Goal: Information Seeking & Learning: Learn about a topic

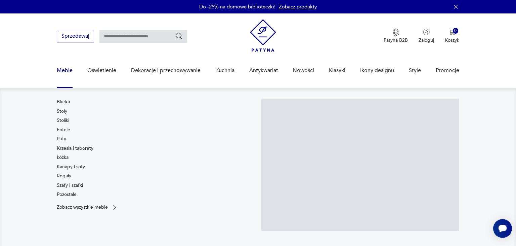
click at [65, 69] on link "Meble" at bounding box center [65, 70] width 16 height 26
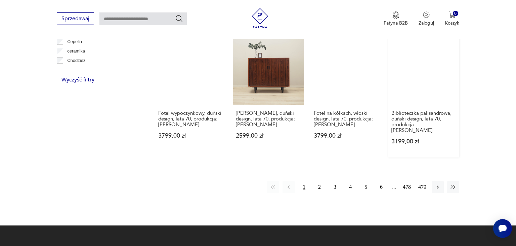
scroll to position [653, 0]
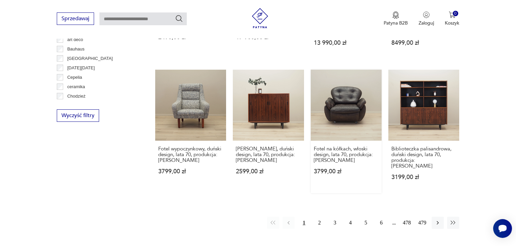
click at [346, 87] on link "Fotel na kółkach, włoski design, lata 70, produkcja: Włochy 3799,00 zł" at bounding box center [346, 131] width 71 height 123
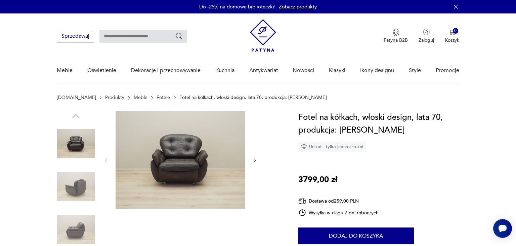
click at [252, 160] on icon "button" at bounding box center [255, 160] width 6 height 6
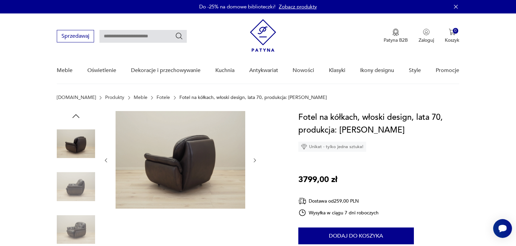
click at [253, 160] on icon "button" at bounding box center [255, 160] width 6 height 6
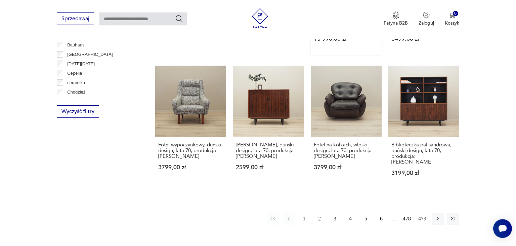
scroll to position [663, 0]
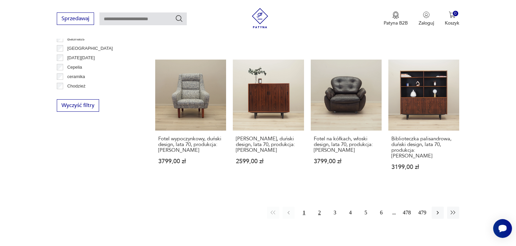
click at [320, 206] on button "2" at bounding box center [320, 212] width 12 height 12
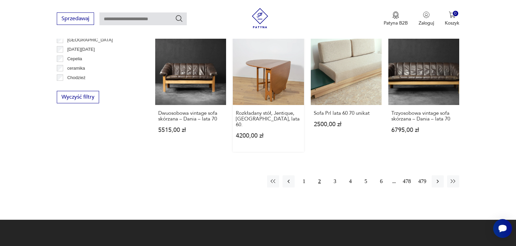
scroll to position [710, 0]
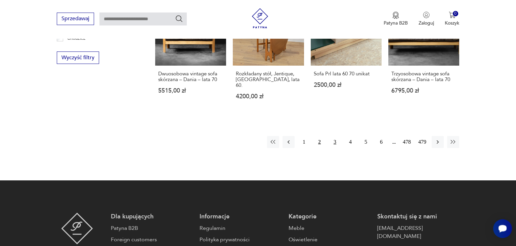
click at [336, 136] on button "3" at bounding box center [335, 142] width 12 height 12
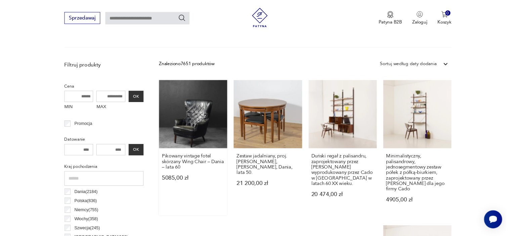
scroll to position [285, 0]
